Goal: Obtain resource: Download file/media

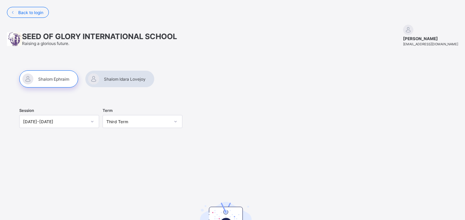
click at [122, 79] on div at bounding box center [119, 78] width 69 height 17
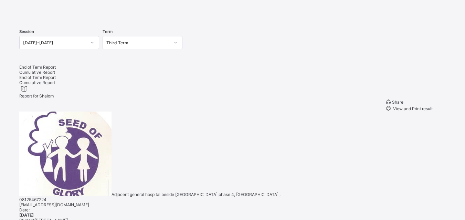
scroll to position [63, 0]
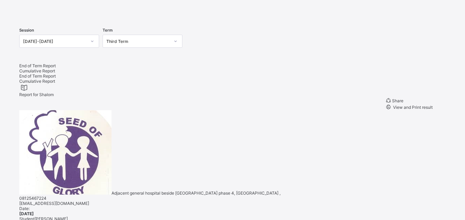
click at [86, 74] on div "Cumulative Report" at bounding box center [225, 70] width 413 height 5
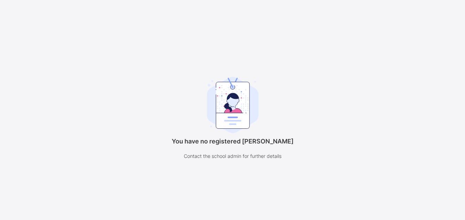
scroll to position [53, 0]
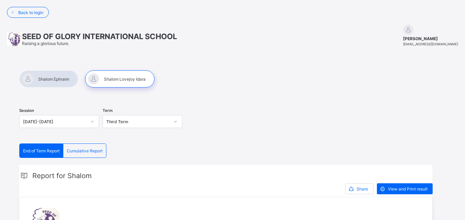
click at [97, 150] on span "Cumulative Report" at bounding box center [85, 151] width 36 height 5
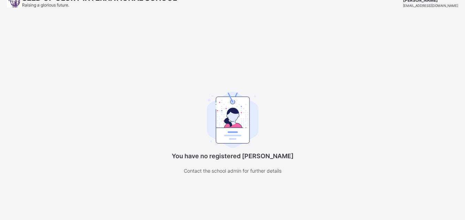
scroll to position [39, 0]
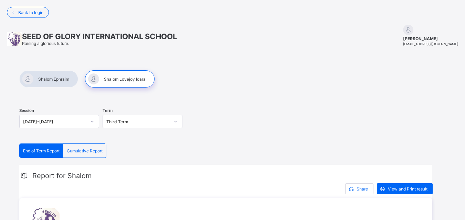
click at [395, 187] on span "View and Print result" at bounding box center [408, 189] width 40 height 5
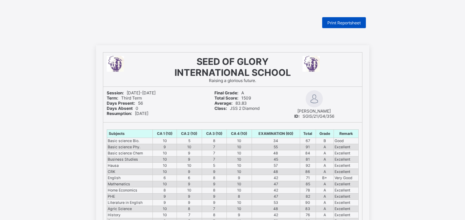
click at [341, 22] on span "Print Reportsheet" at bounding box center [343, 22] width 33 height 5
